Goal: Obtain resource: Obtain resource

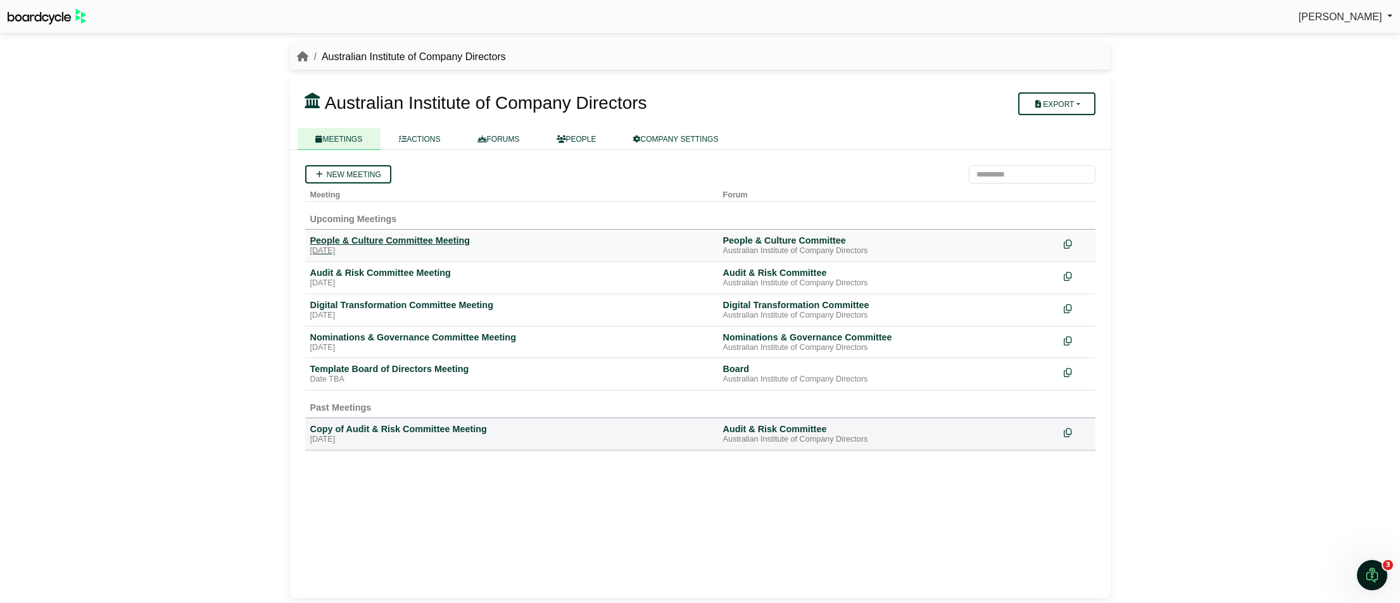
click at [325, 238] on div "People & Culture Committee Meeting" at bounding box center [511, 240] width 403 height 11
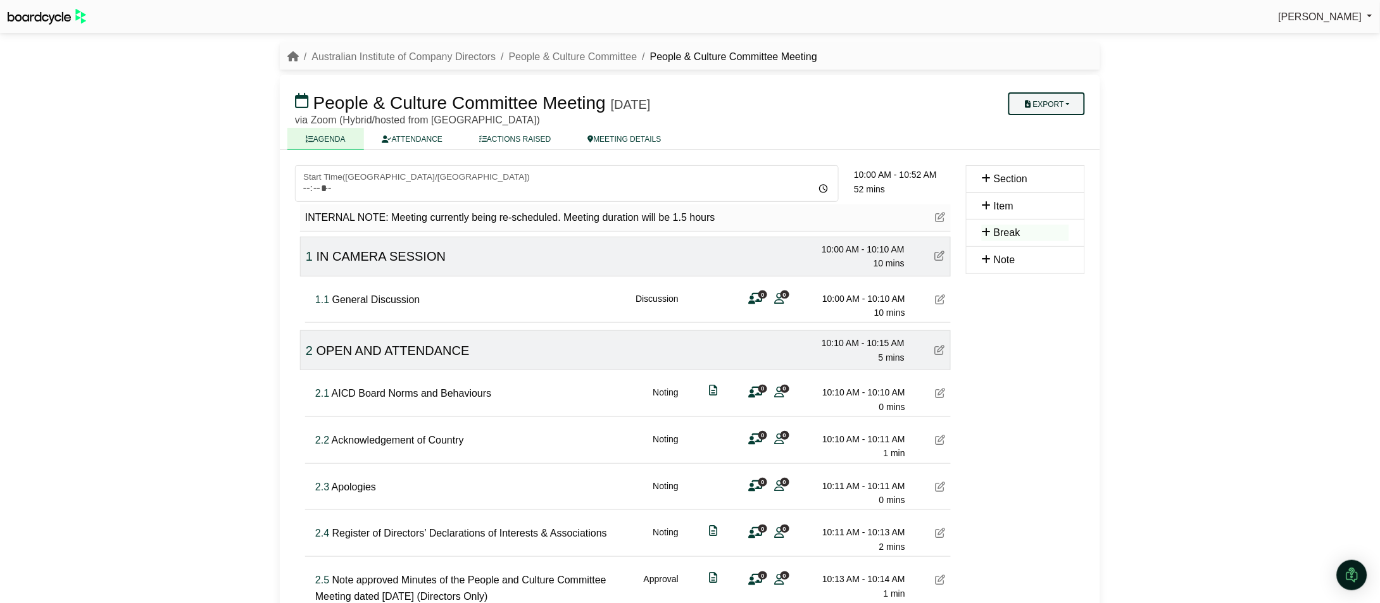
click at [1055, 98] on button "Export" at bounding box center [1047, 103] width 77 height 23
click at [1043, 120] on link "Agenda" at bounding box center [1064, 124] width 110 height 19
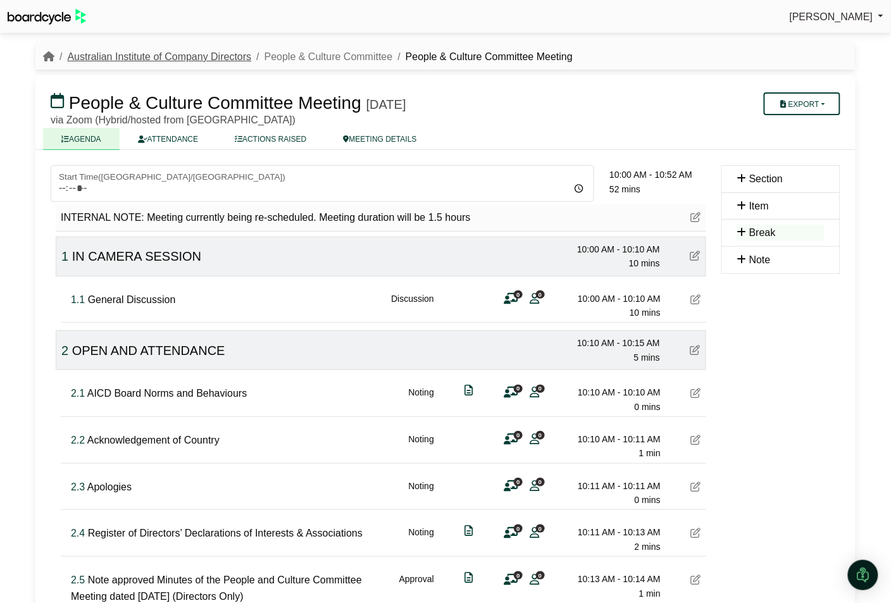
click at [162, 55] on link "Australian Institute of Company Directors" at bounding box center [159, 56] width 184 height 11
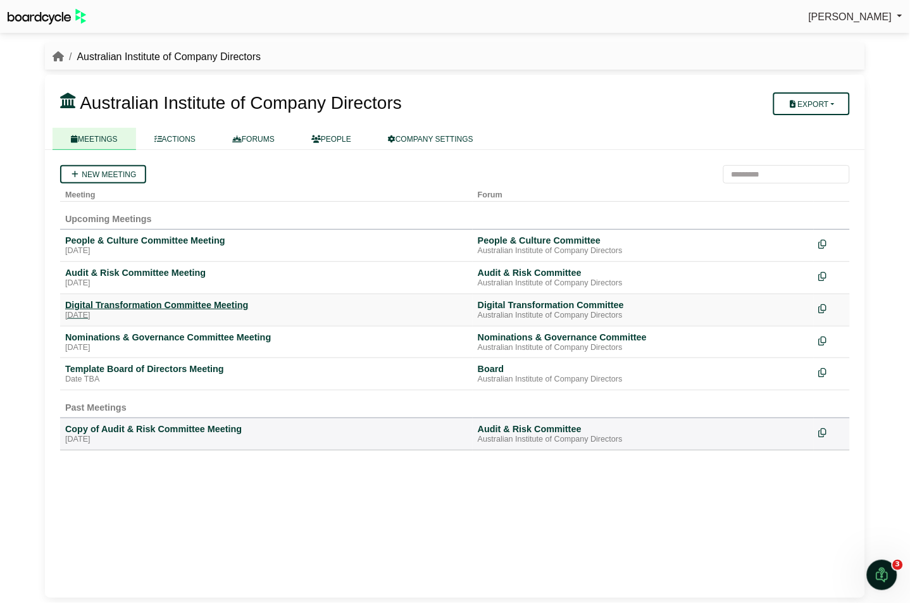
click at [72, 299] on div "Digital Transformation Committee Meeting" at bounding box center [266, 304] width 403 height 11
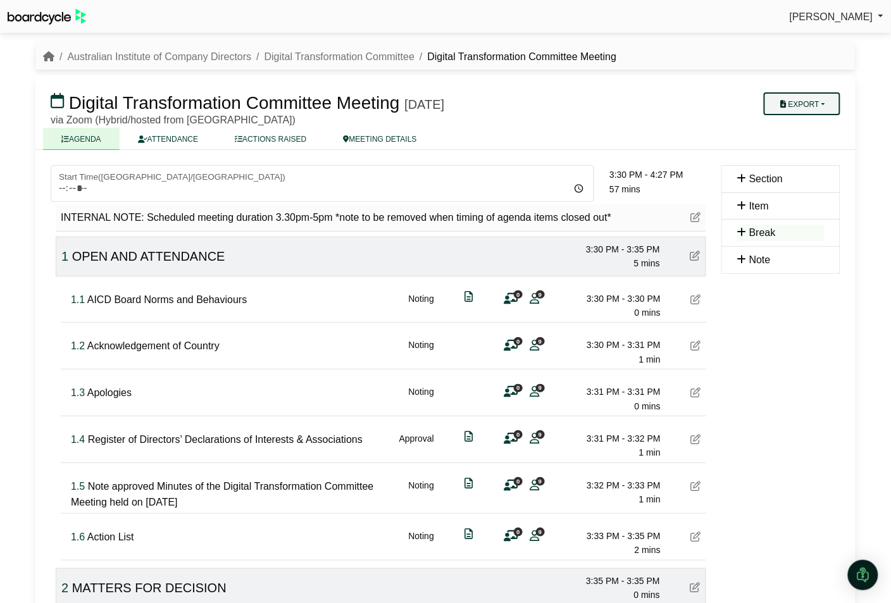
click at [798, 101] on button "Export" at bounding box center [802, 103] width 77 height 23
click at [781, 123] on icon at bounding box center [779, 124] width 11 height 9
click at [144, 58] on link "Australian Institute of Company Directors" at bounding box center [159, 56] width 184 height 11
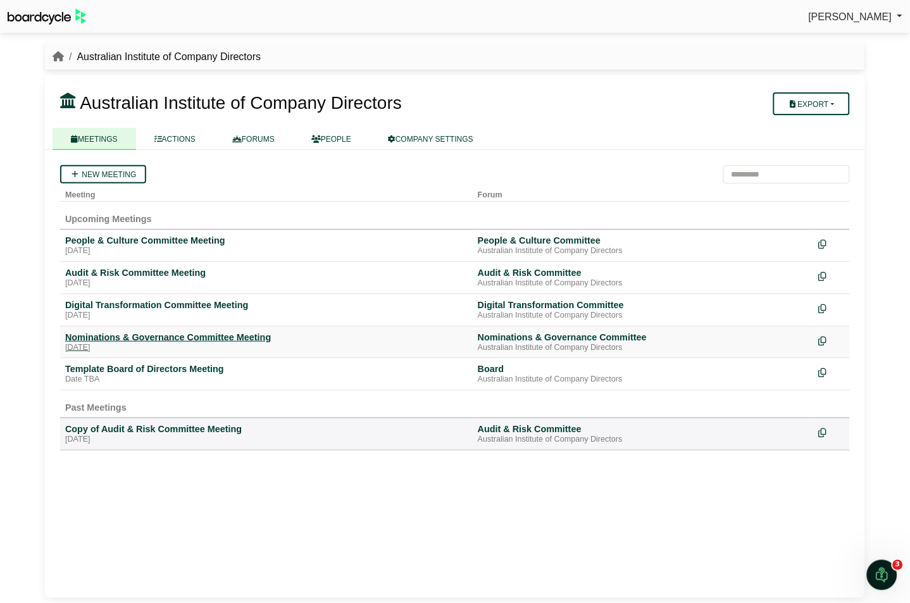
click at [83, 337] on div "Nominations & Governance Committee Meeting" at bounding box center [266, 337] width 403 height 11
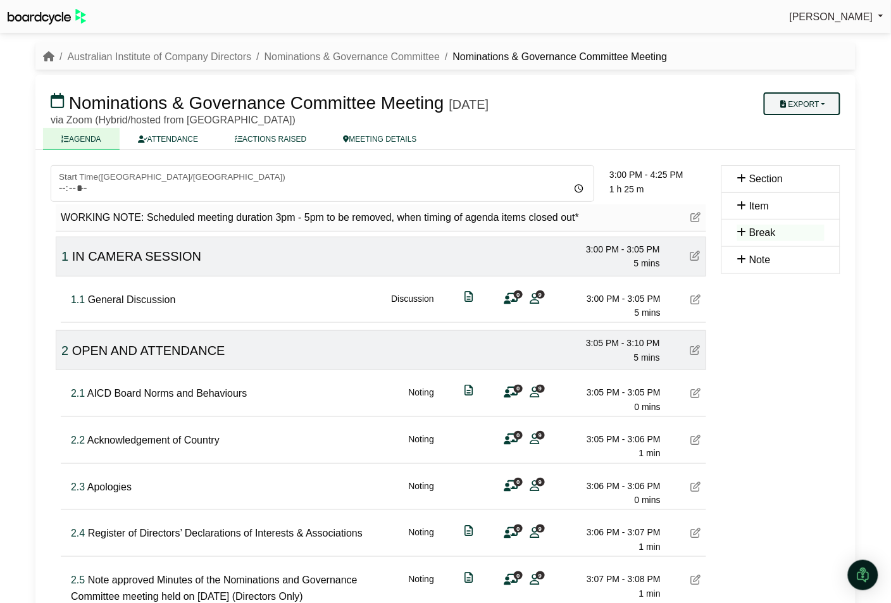
click at [795, 92] on button "Export" at bounding box center [802, 103] width 77 height 23
click at [779, 123] on icon at bounding box center [779, 124] width 11 height 9
click at [208, 60] on link "Australian Institute of Company Directors" at bounding box center [159, 56] width 184 height 11
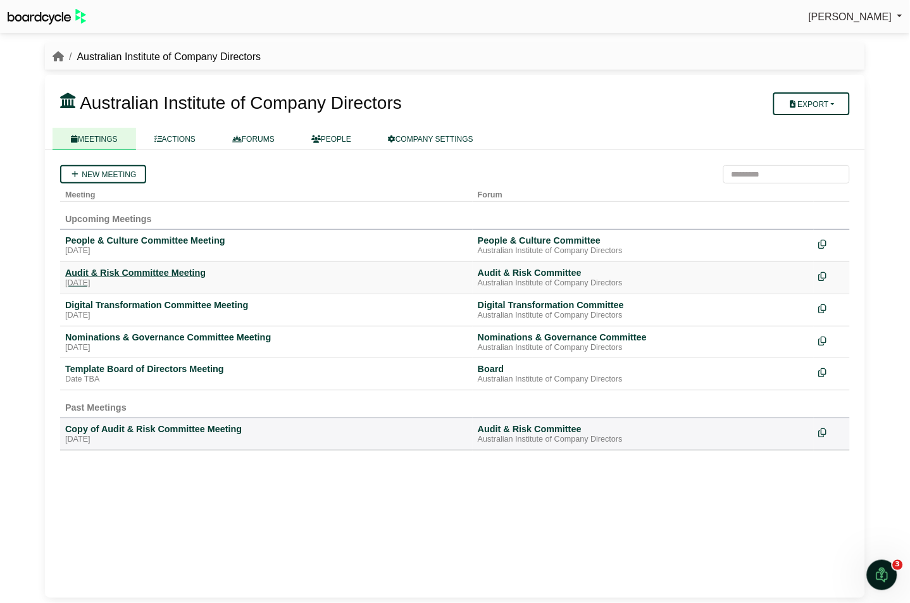
click at [75, 267] on div "Audit & Risk Committee Meeting" at bounding box center [266, 272] width 403 height 11
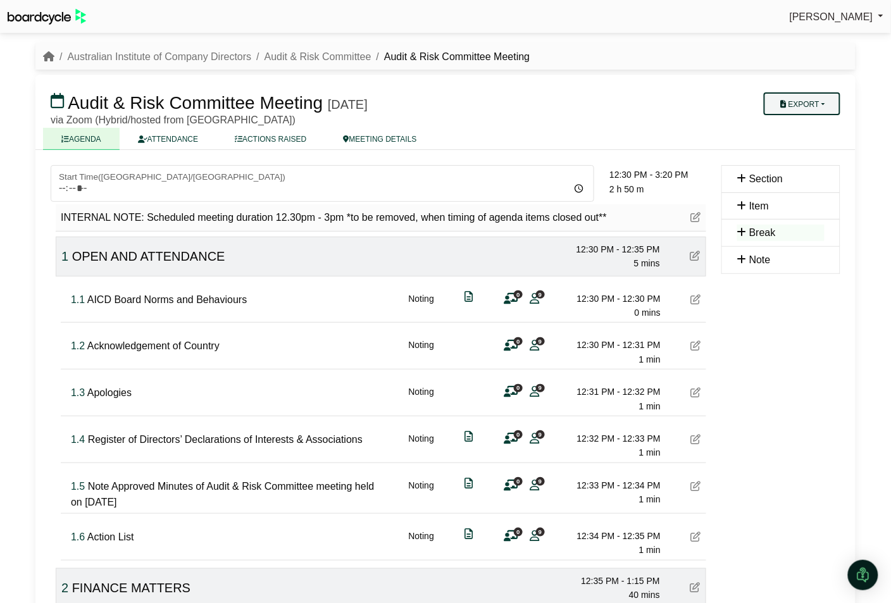
click at [795, 102] on button "Export" at bounding box center [802, 103] width 77 height 23
click at [780, 123] on icon at bounding box center [779, 124] width 11 height 9
